Goal: Task Accomplishment & Management: Use online tool/utility

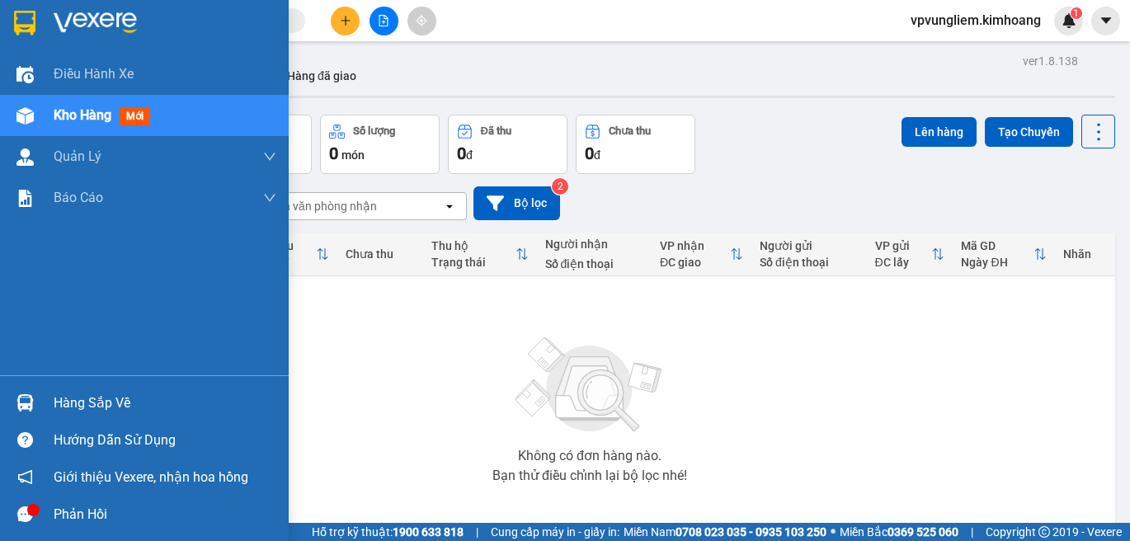
click at [83, 408] on div "Hàng sắp về" at bounding box center [165, 403] width 223 height 25
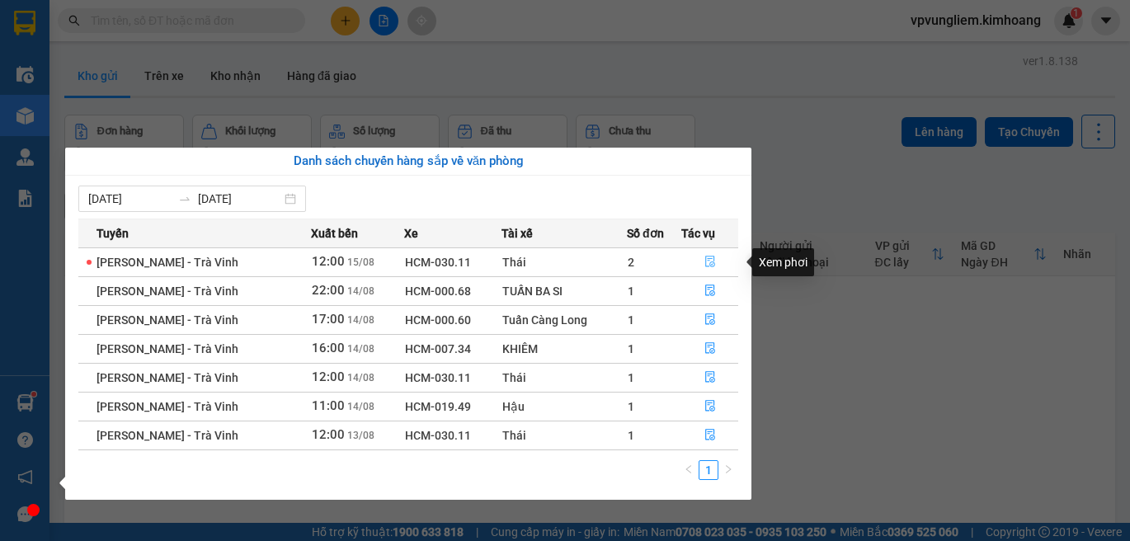
click at [705, 266] on icon "file-done" at bounding box center [711, 262] width 12 height 12
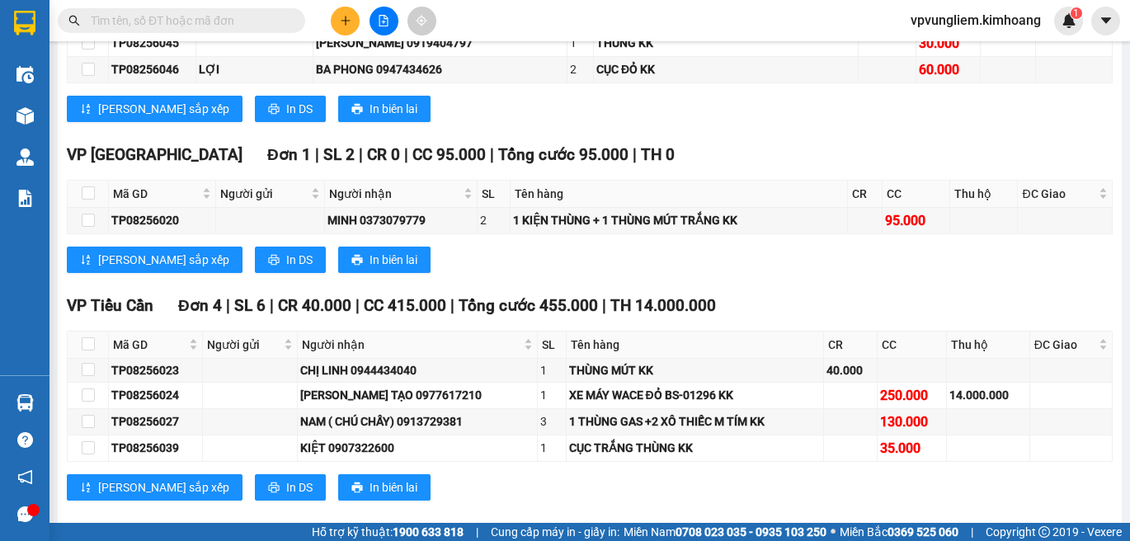
scroll to position [1191, 0]
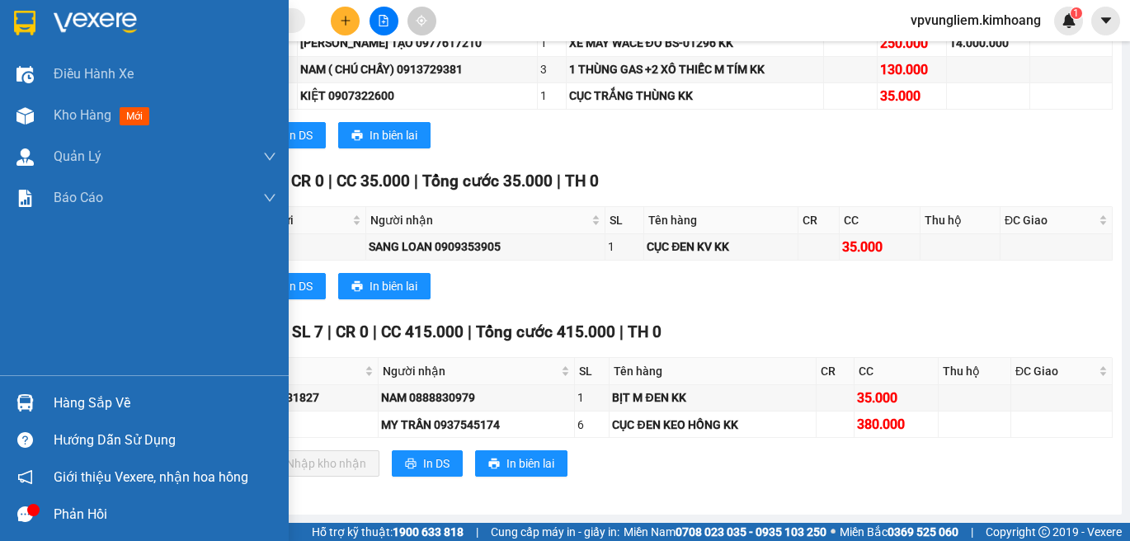
click at [95, 406] on div "Hàng sắp về" at bounding box center [165, 403] width 223 height 25
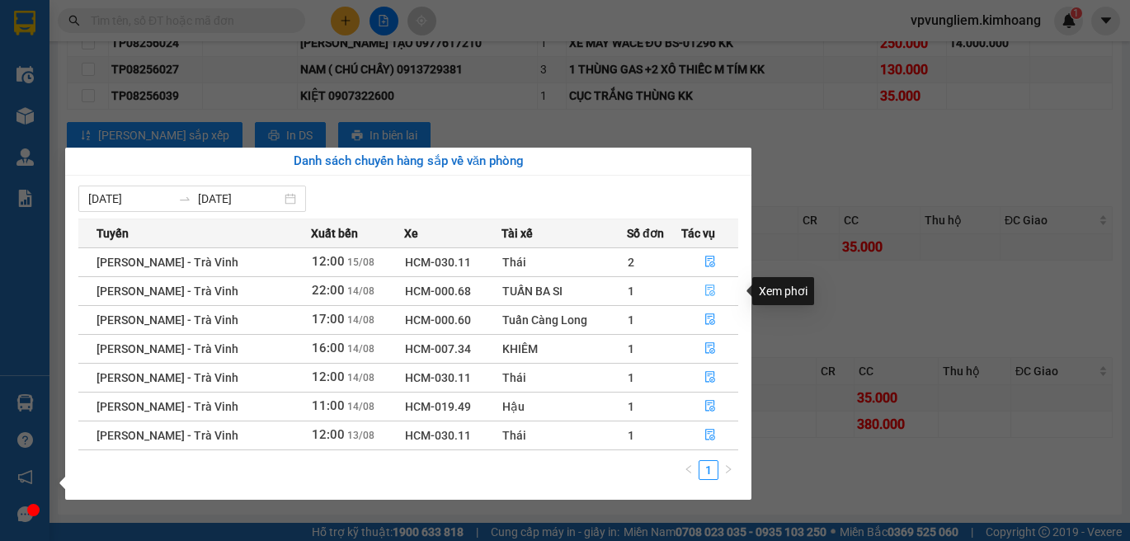
click at [705, 296] on icon "file-done" at bounding box center [711, 291] width 12 height 12
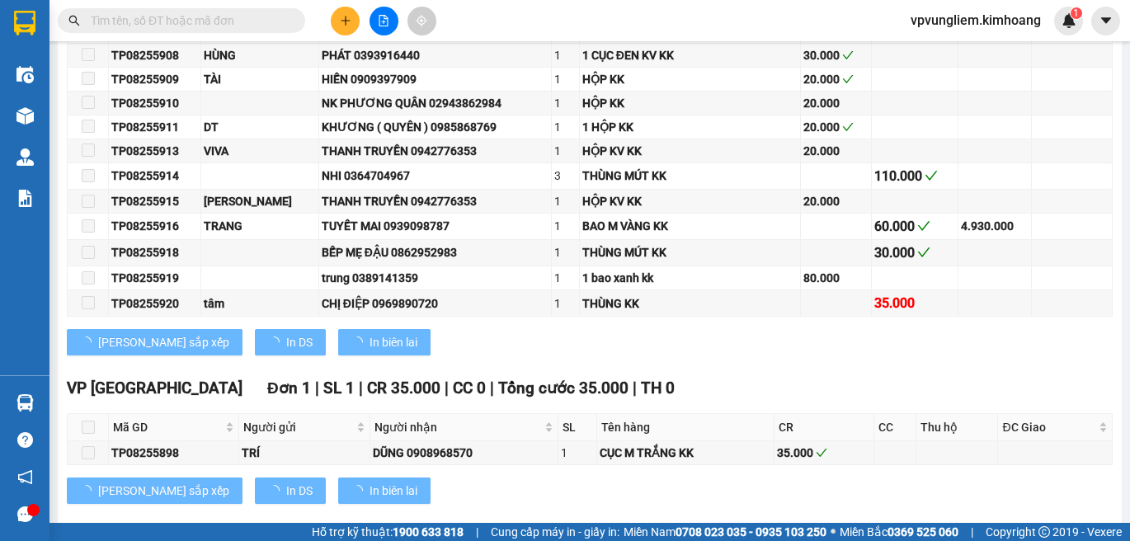
type input "[DATE]"
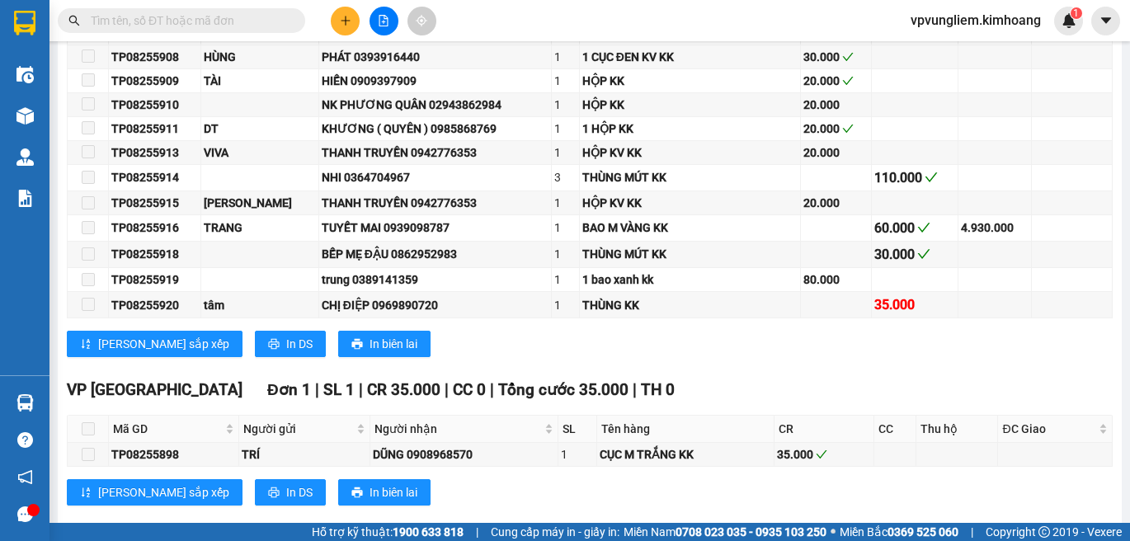
scroll to position [2087, 0]
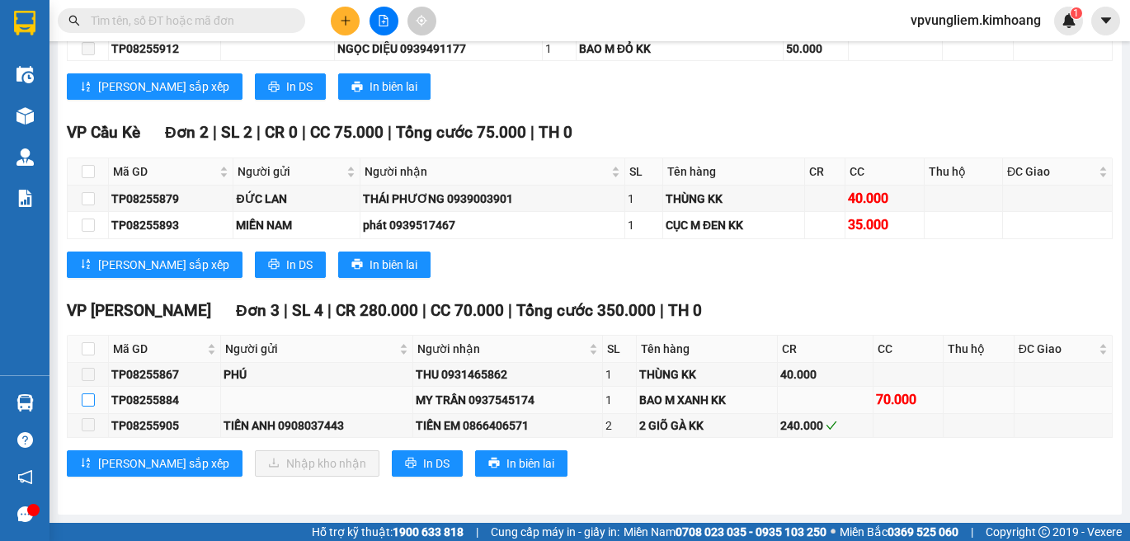
click at [89, 404] on input "checkbox" at bounding box center [88, 400] width 13 height 13
checkbox input "true"
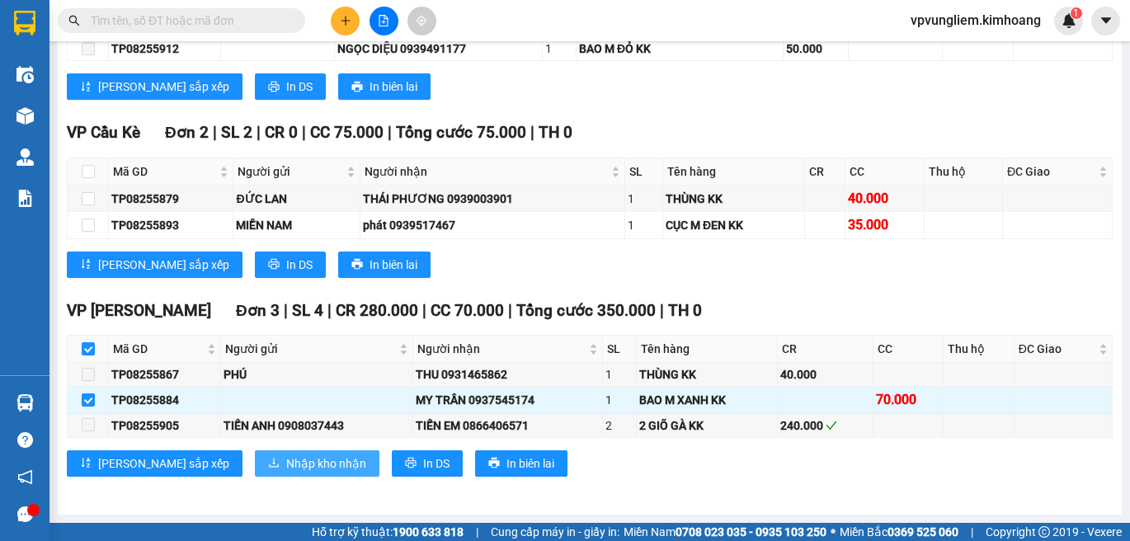
click at [286, 469] on span "Nhập kho nhận" at bounding box center [326, 464] width 80 height 18
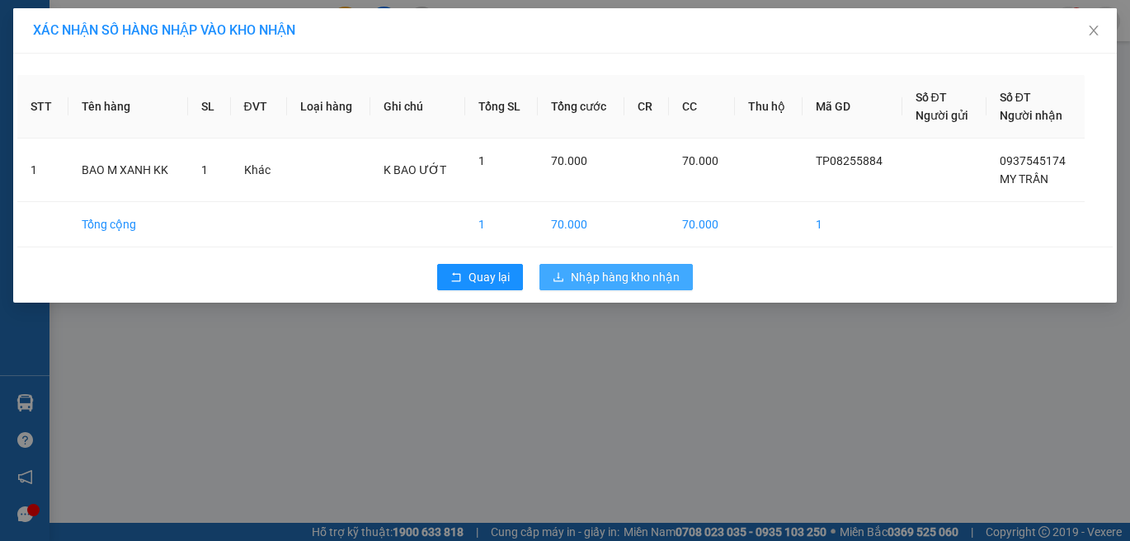
click at [628, 290] on button "Nhập hàng kho nhận" at bounding box center [616, 277] width 153 height 26
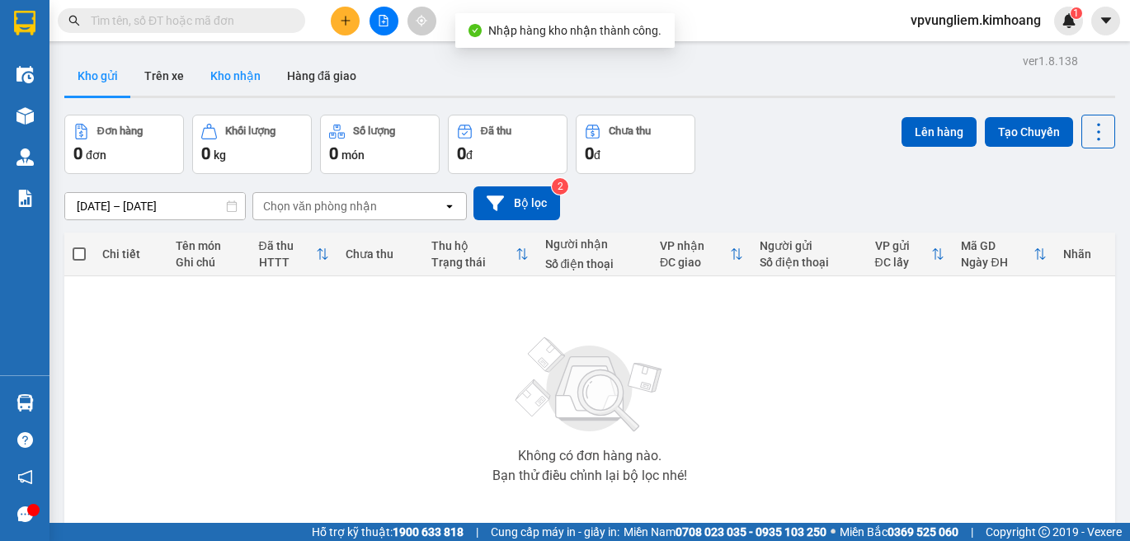
click at [252, 80] on button "Kho nhận" at bounding box center [235, 76] width 77 height 40
